Goal: Task Accomplishment & Management: Manage account settings

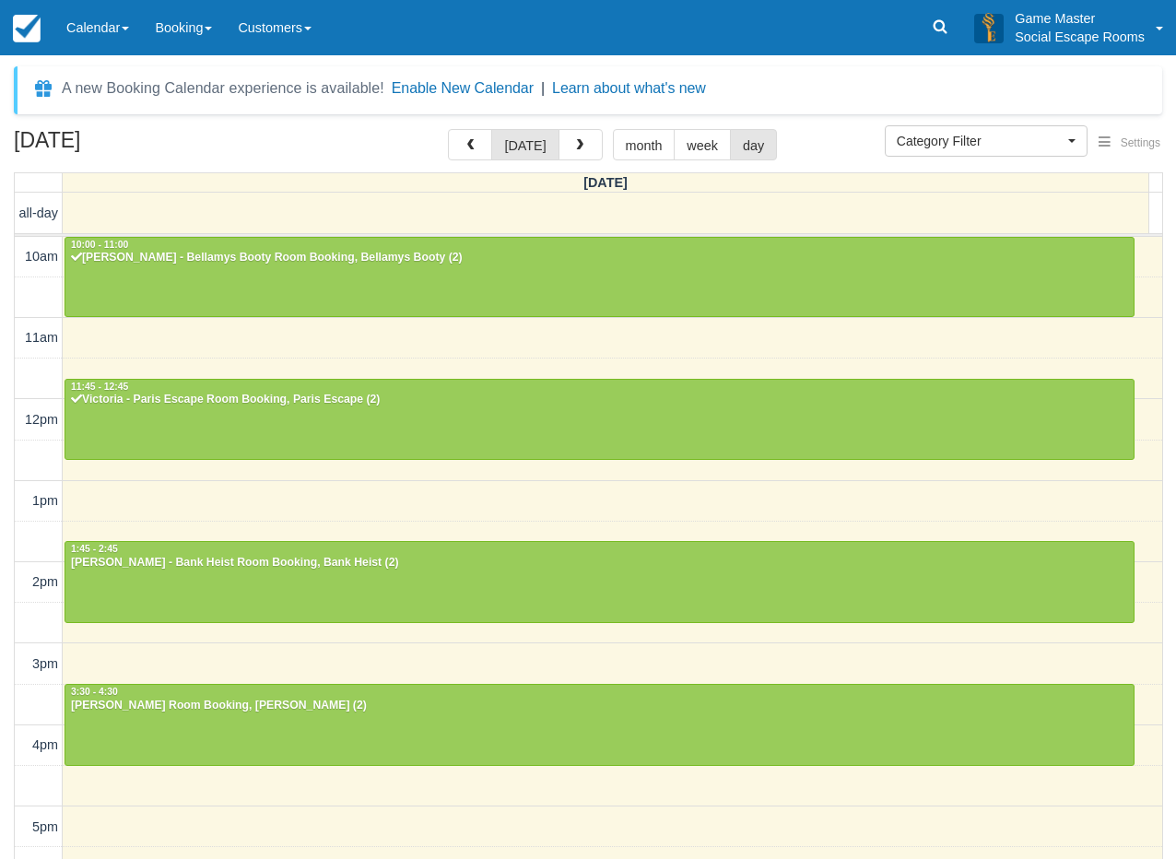
select select
click at [97, 34] on link "Calendar" at bounding box center [97, 27] width 88 height 55
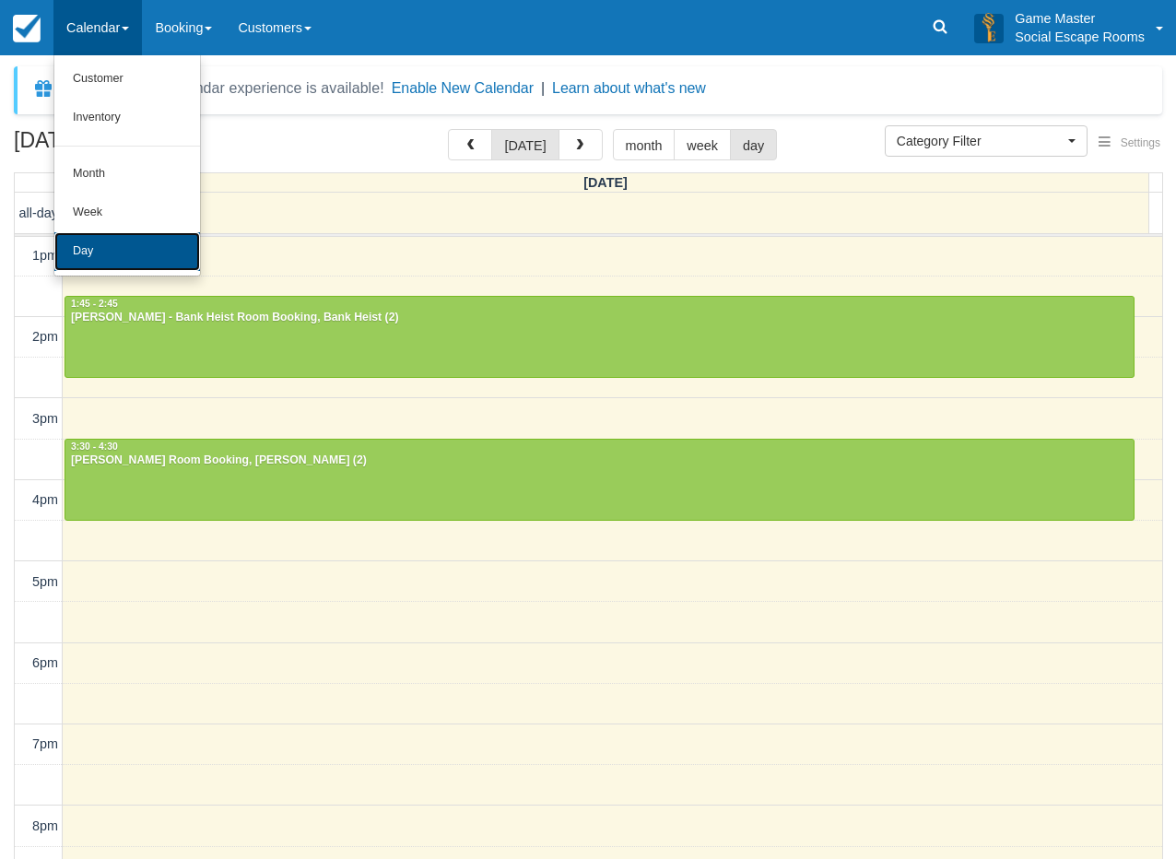
click at [104, 241] on link "Day" at bounding box center [127, 251] width 146 height 39
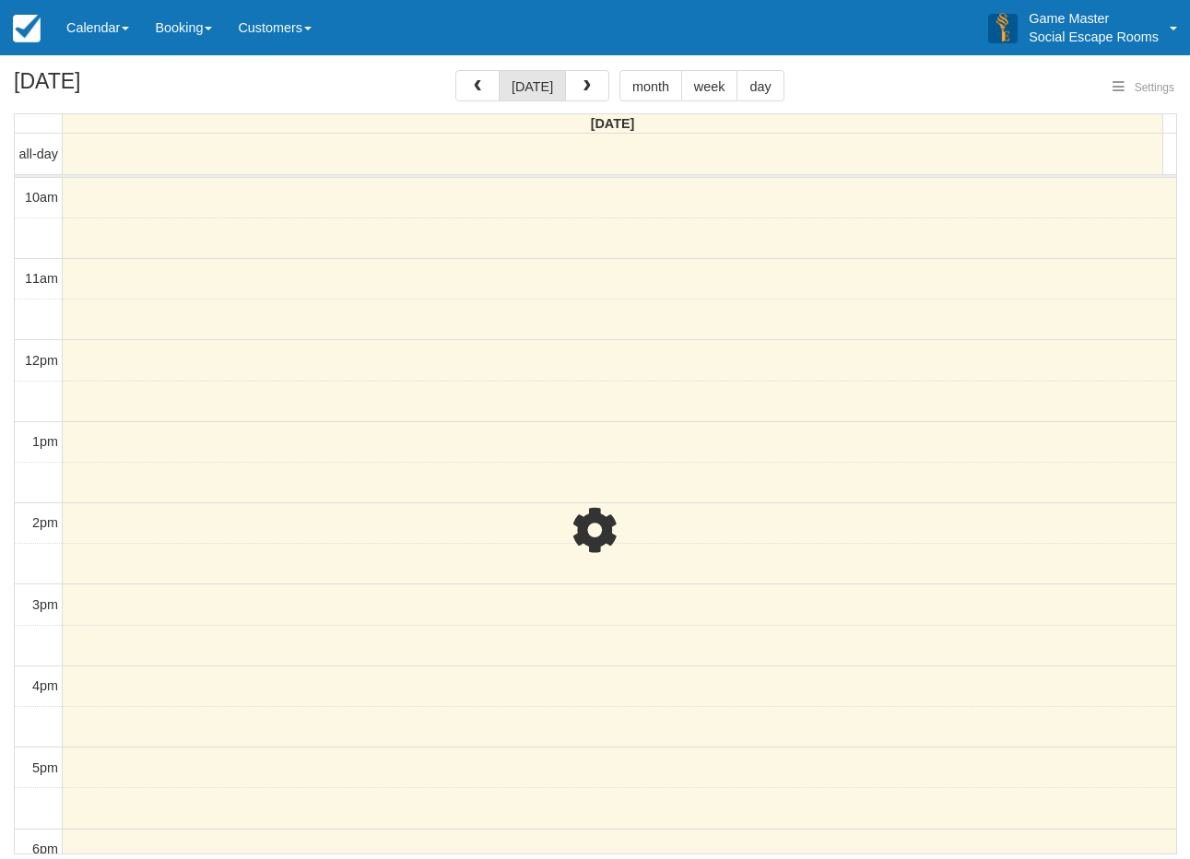
select select
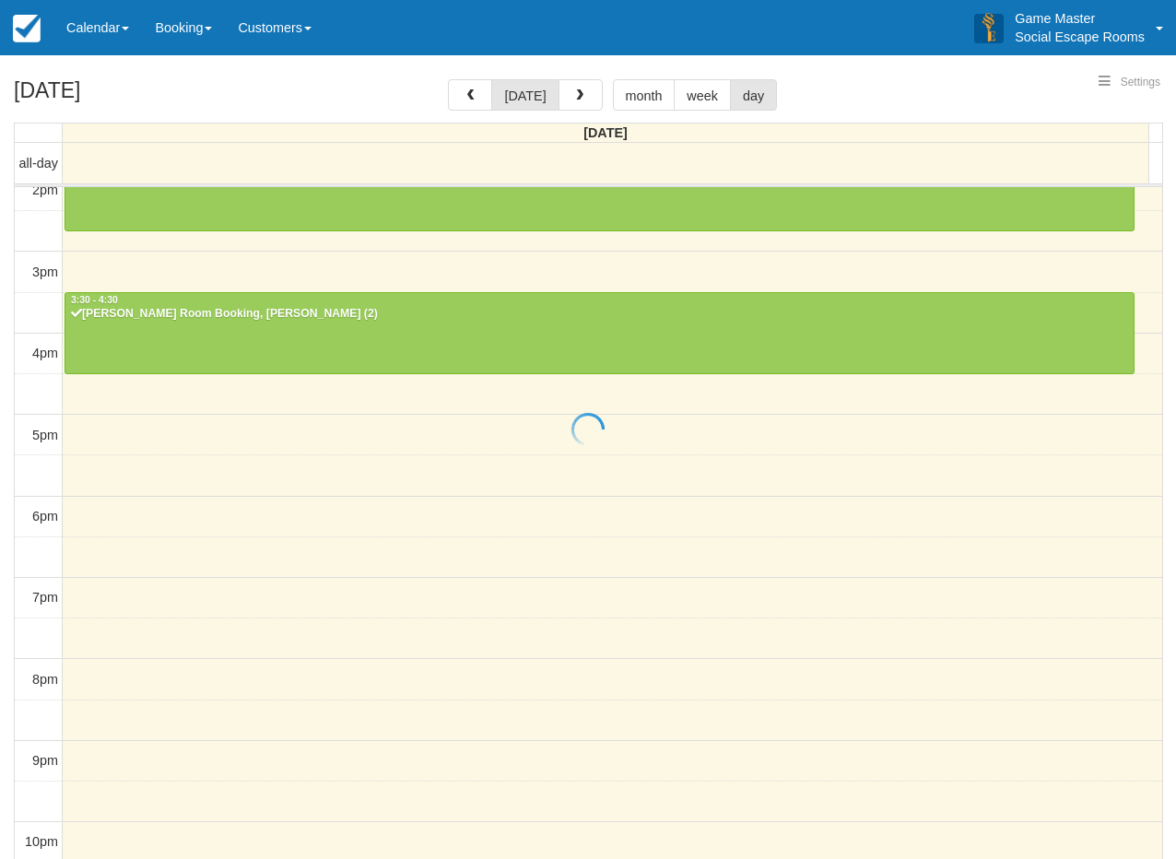
select select
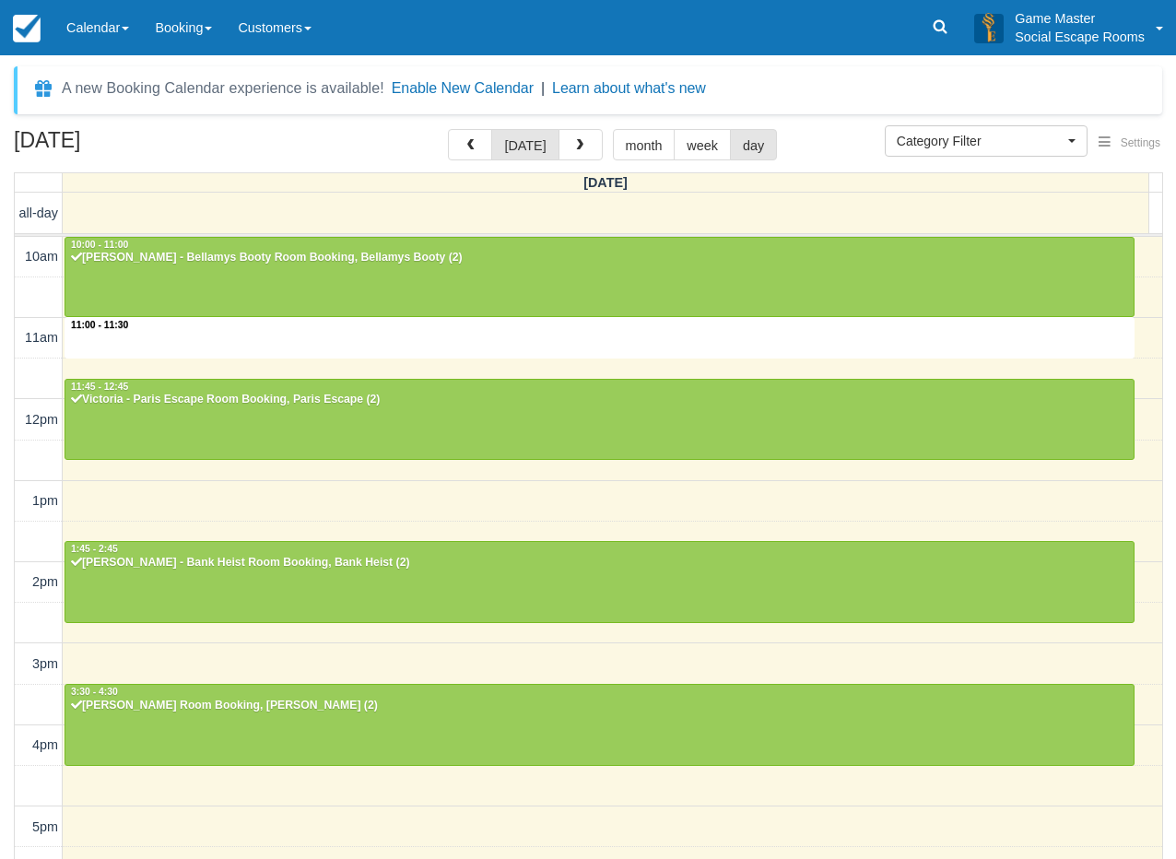
click at [518, 358] on div "10am 11am 12pm 1pm 2pm 3pm 4pm 5pm 6pm 7pm 8pm 9pm 10pm 11:00 - 11:30 10:00 - 1…" at bounding box center [589, 746] width 1148 height 1018
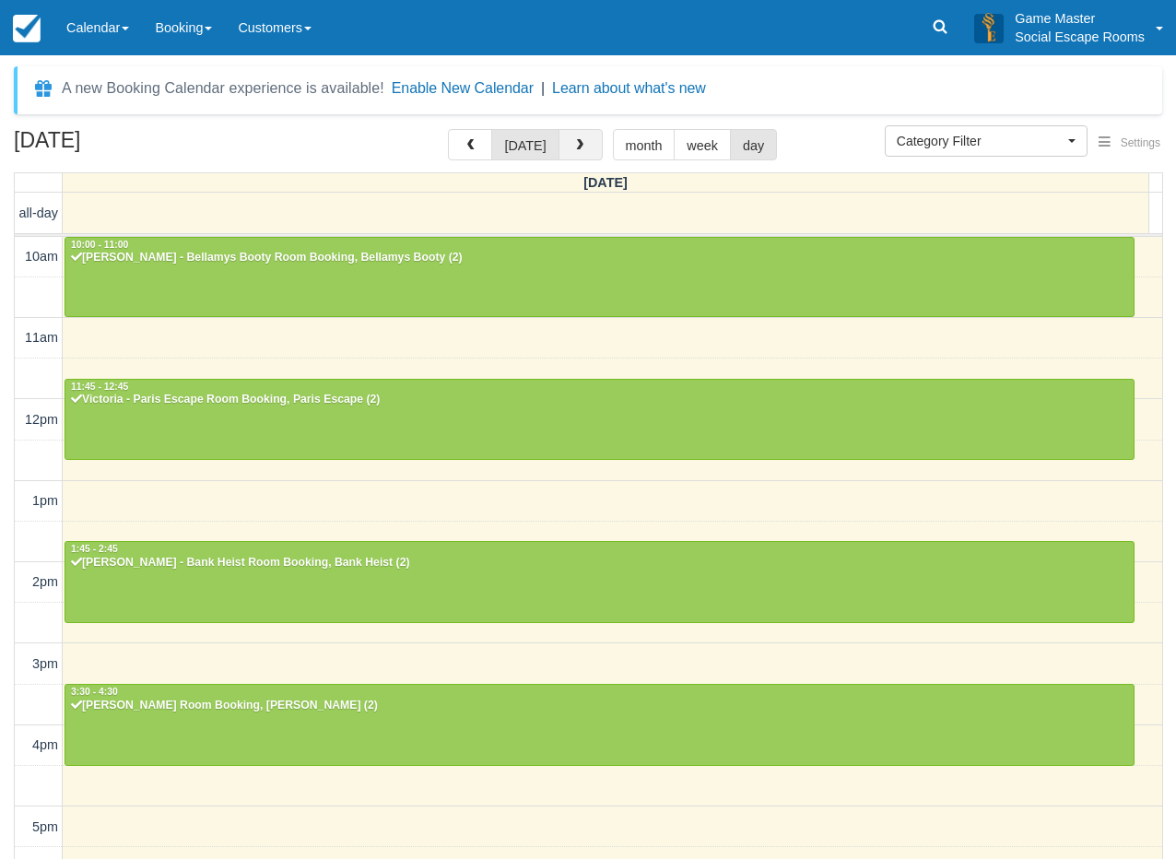
click at [584, 145] on button "button" at bounding box center [581, 144] width 44 height 31
